Goal: Transaction & Acquisition: Subscribe to service/newsletter

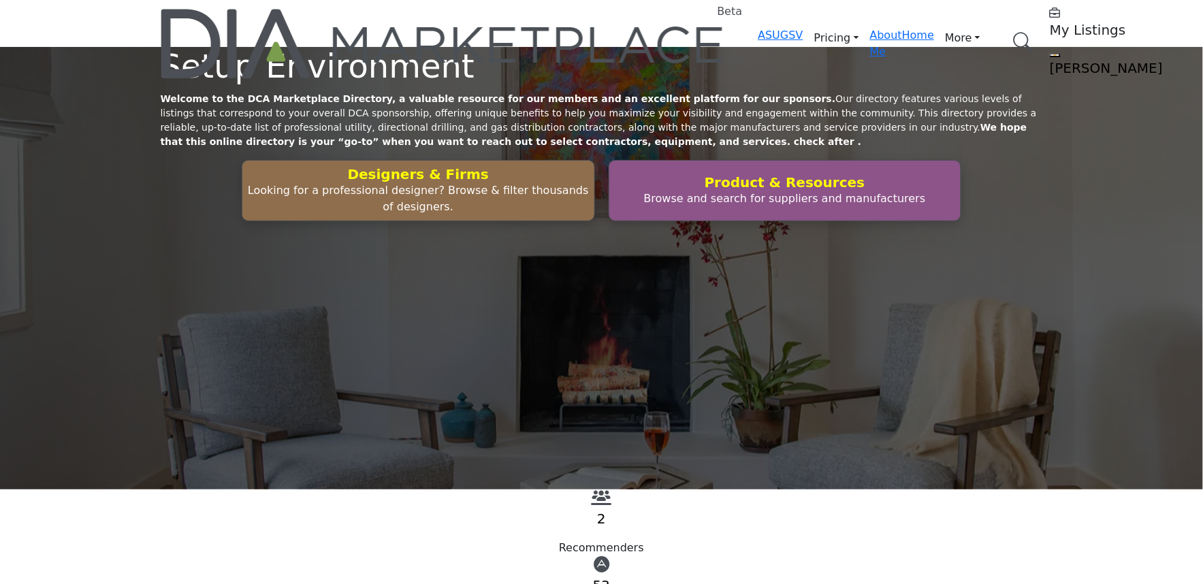
click at [409, 195] on div "Setup Environment Welcome to the DCA Marketplace Directory, a valuable resource…" at bounding box center [602, 134] width 883 height 174
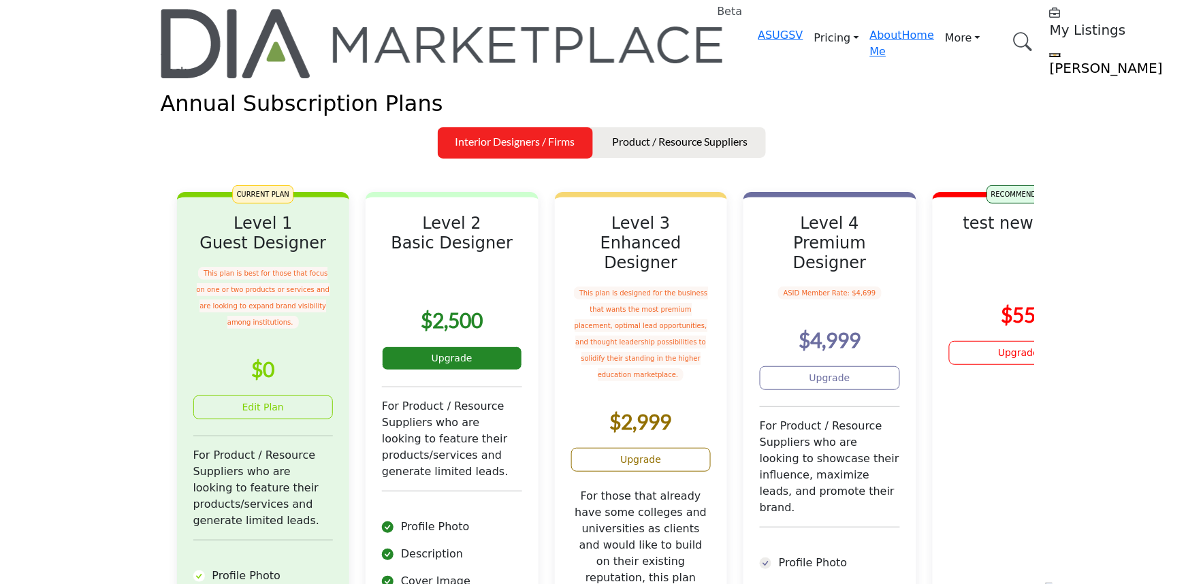
click at [481, 370] on link "Upgrade" at bounding box center [452, 359] width 140 height 24
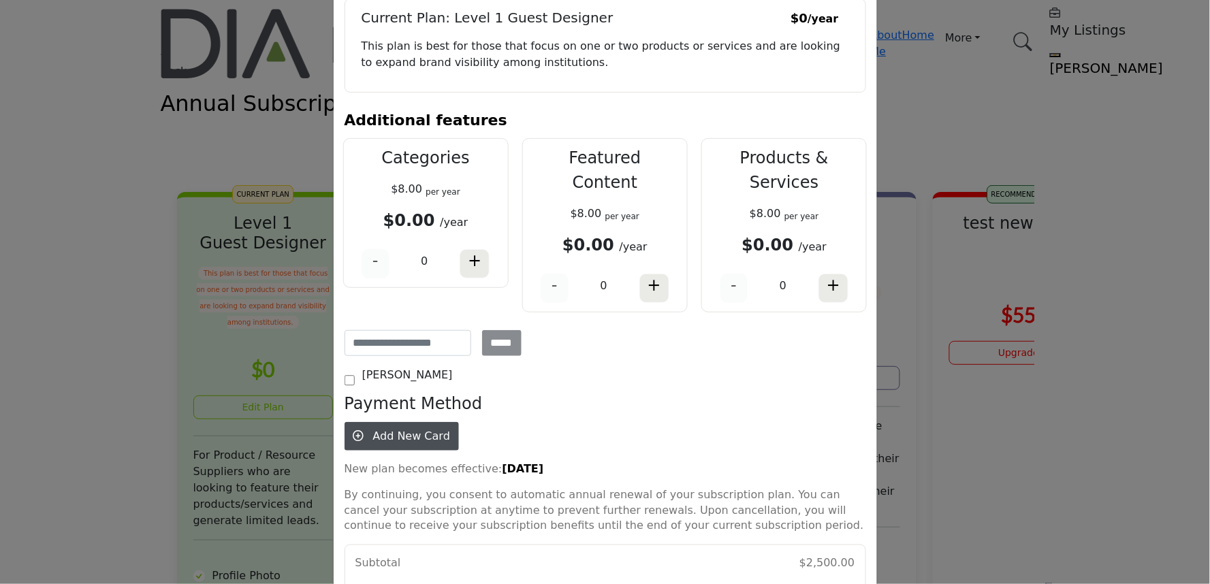
scroll to position [161, 0]
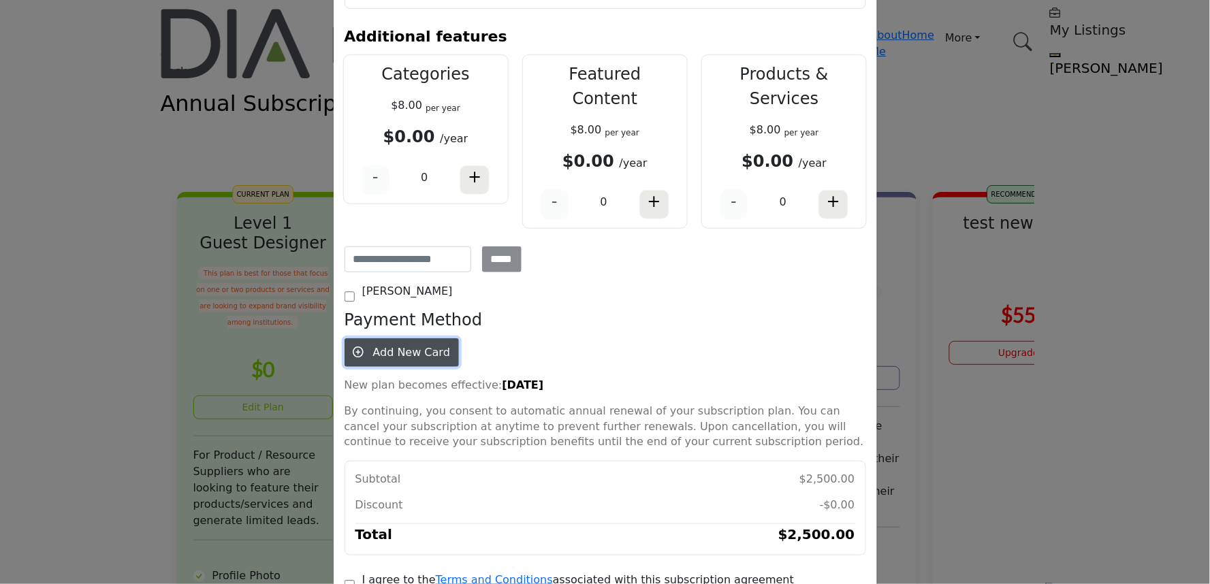
click at [379, 346] on span "Add New Card" at bounding box center [411, 352] width 77 height 13
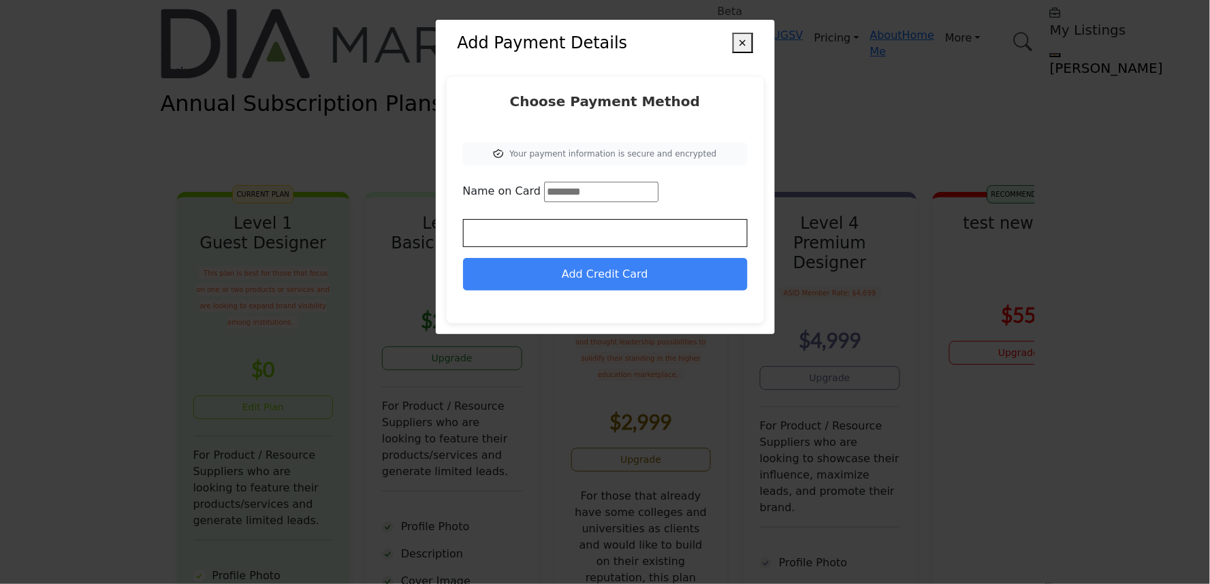
click at [570, 198] on input "Name on Card" at bounding box center [601, 192] width 114 height 20
type input "**"
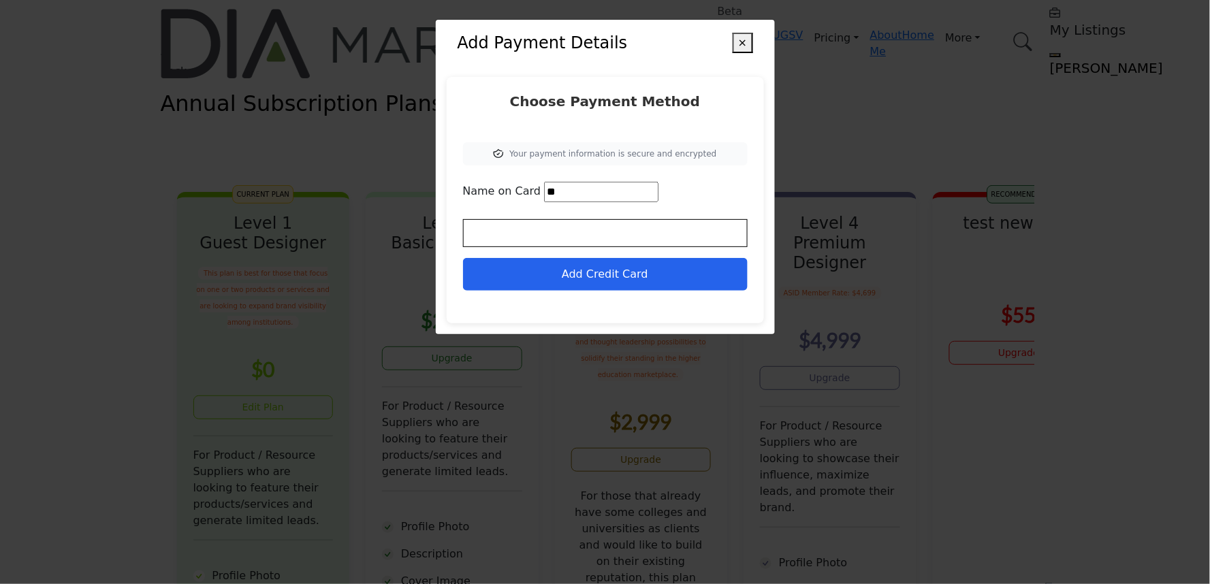
click at [601, 281] on button "Add Credit Card" at bounding box center [605, 274] width 285 height 33
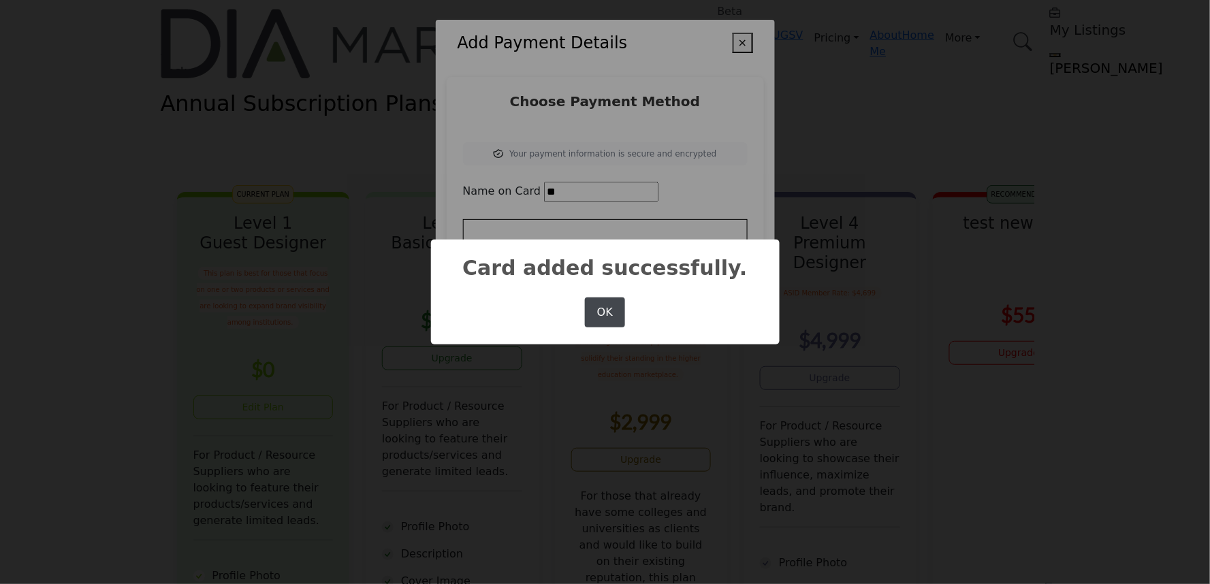
click at [601, 306] on button "OK" at bounding box center [605, 313] width 40 height 30
